Goal: Find specific page/section: Find specific page/section

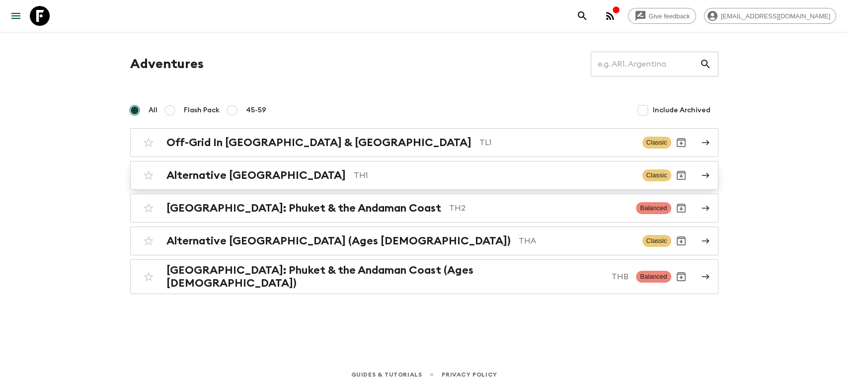
click at [225, 170] on h2 "Alternative [GEOGRAPHIC_DATA]" at bounding box center [255, 175] width 179 height 13
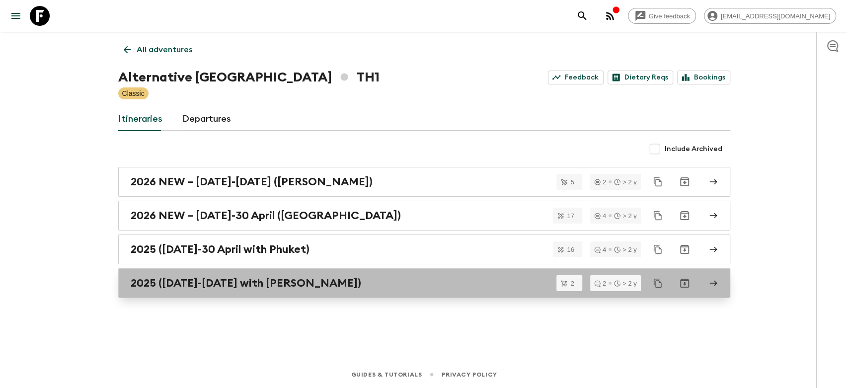
click at [198, 278] on h2 "2025 ([DATE]-[DATE] with [PERSON_NAME])" at bounding box center [246, 283] width 231 height 13
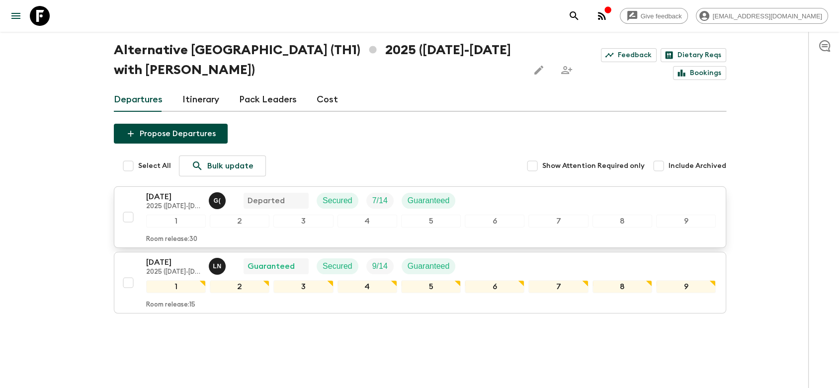
scroll to position [42, 0]
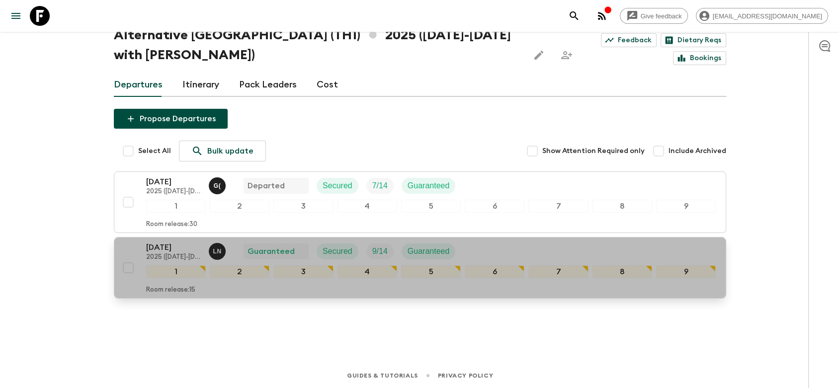
click at [479, 253] on div "[DATE] 2025 ([DATE]-[DATE] with Koh Samui) L N Guaranteed Secured 9 / 14 Guaran…" at bounding box center [430, 251] width 569 height 20
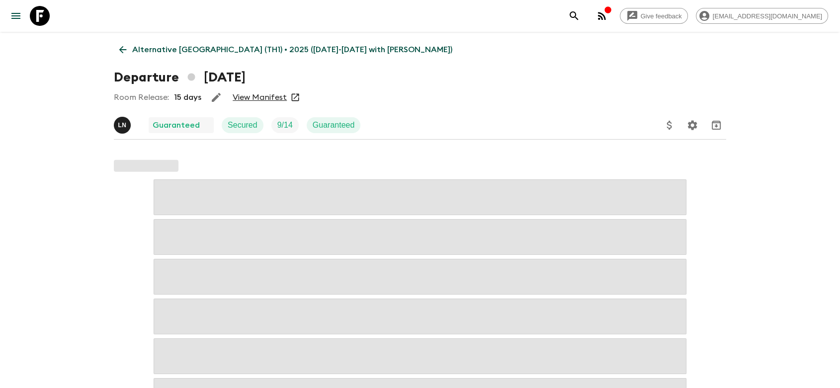
click at [259, 96] on link "View Manifest" at bounding box center [260, 97] width 54 height 10
